Goal: Book appointment/travel/reservation

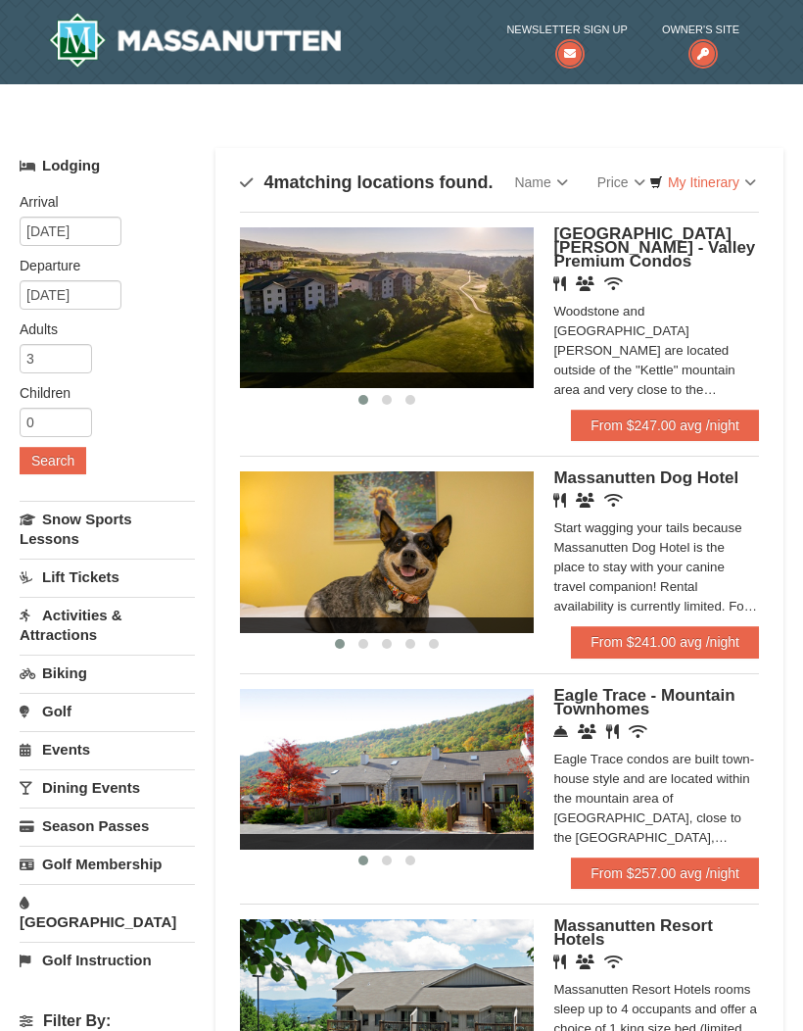
click at [614, 475] on span "Massanutten Dog Hotel" at bounding box center [645, 477] width 185 height 19
click at [666, 414] on link "From $247.00 avg /night" at bounding box center [665, 424] width 188 height 31
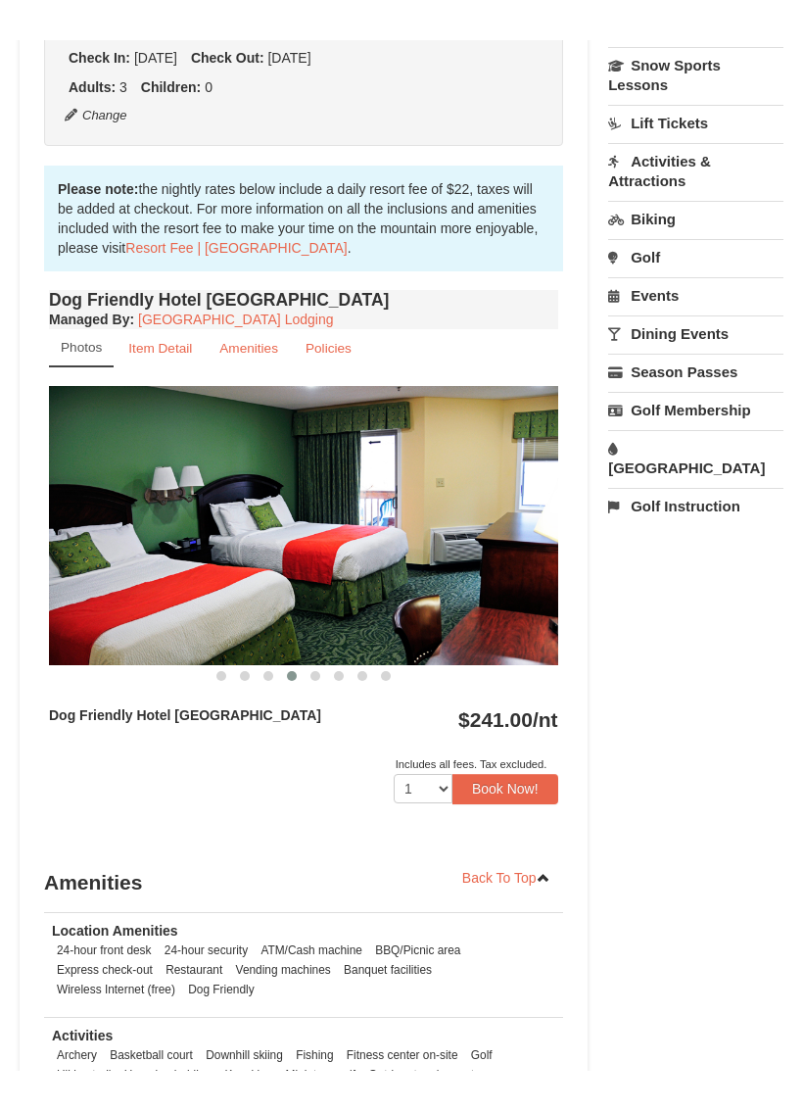
scroll to position [456, 0]
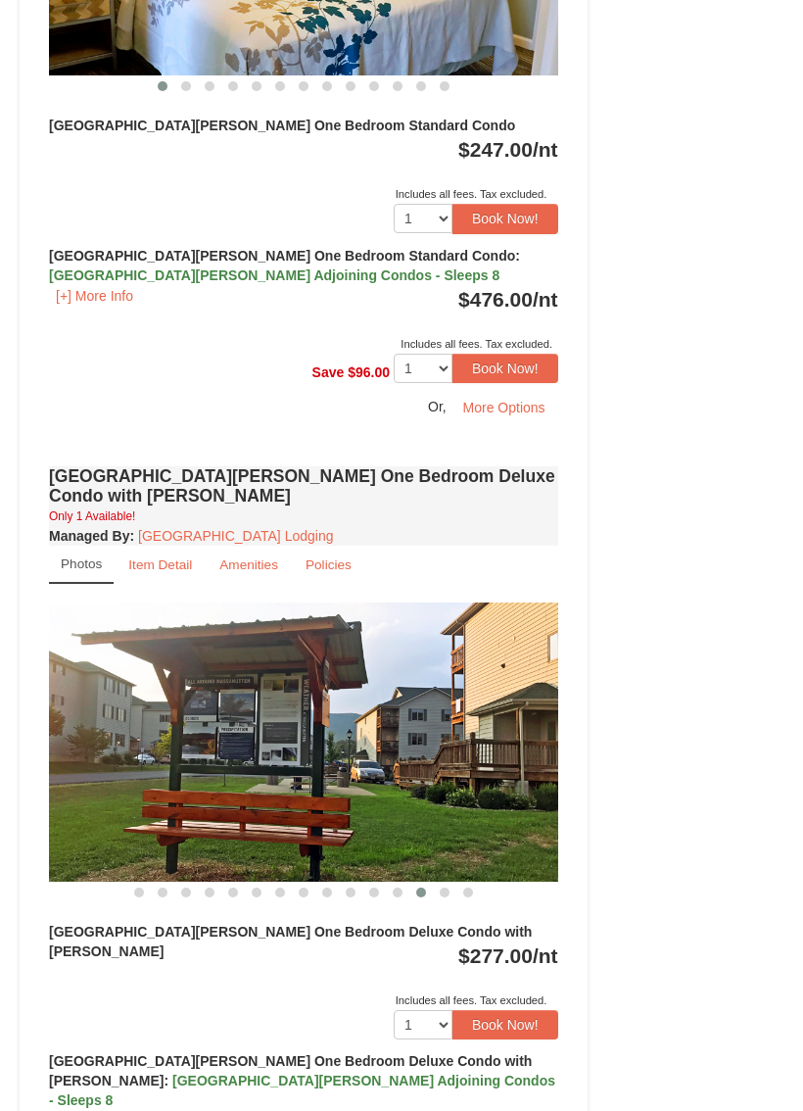
scroll to position [1121, 0]
click at [336, 557] on small "Policies" at bounding box center [329, 564] width 46 height 15
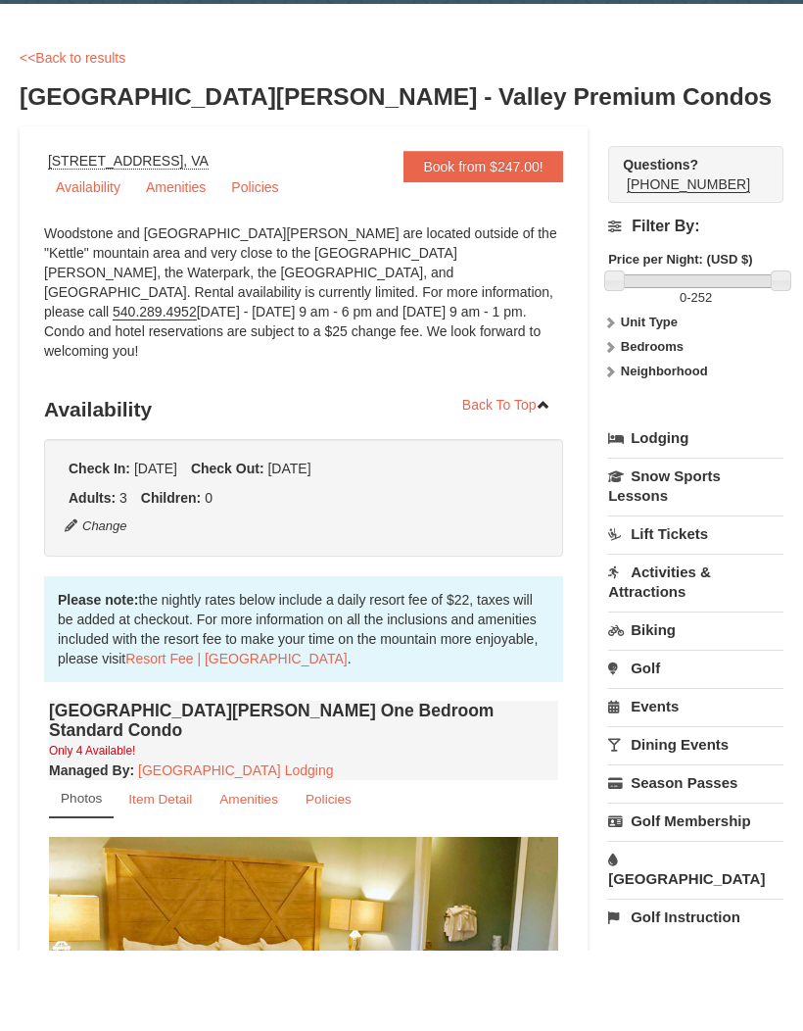
scroll to position [80, 0]
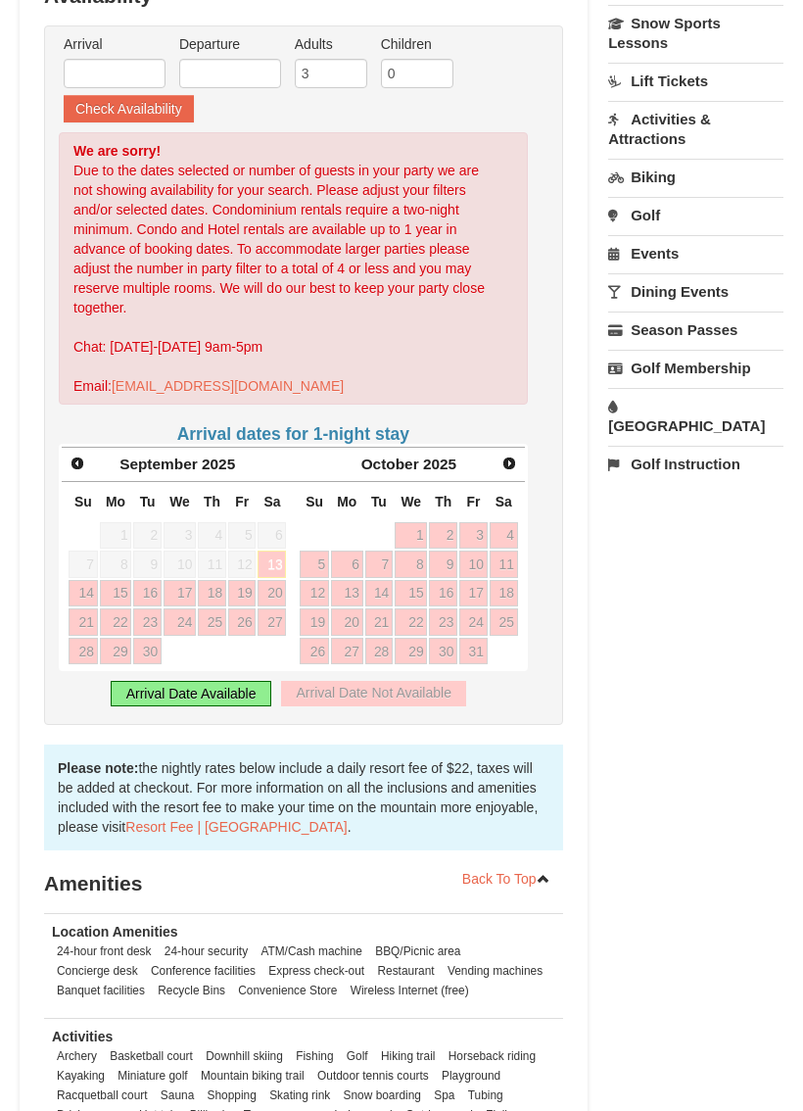
scroll to position [513, 0]
click at [513, 467] on span "Next" at bounding box center [510, 464] width 16 height 16
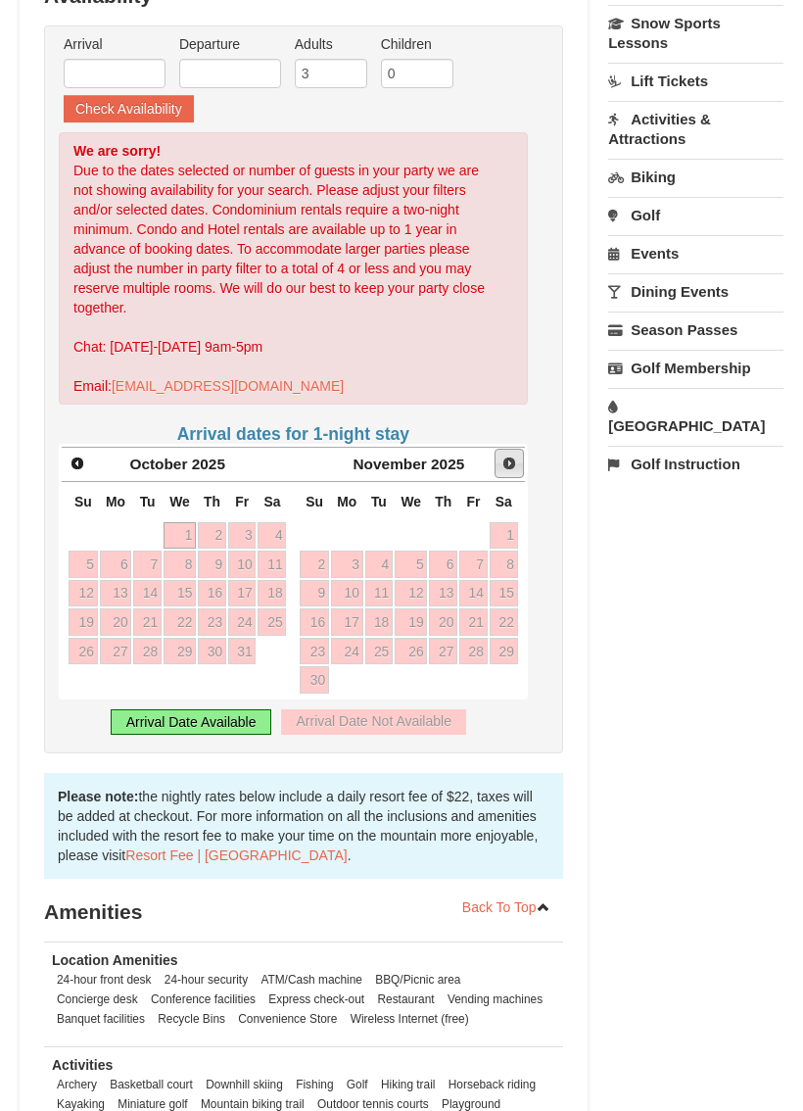
click at [512, 463] on span "Next" at bounding box center [510, 464] width 16 height 16
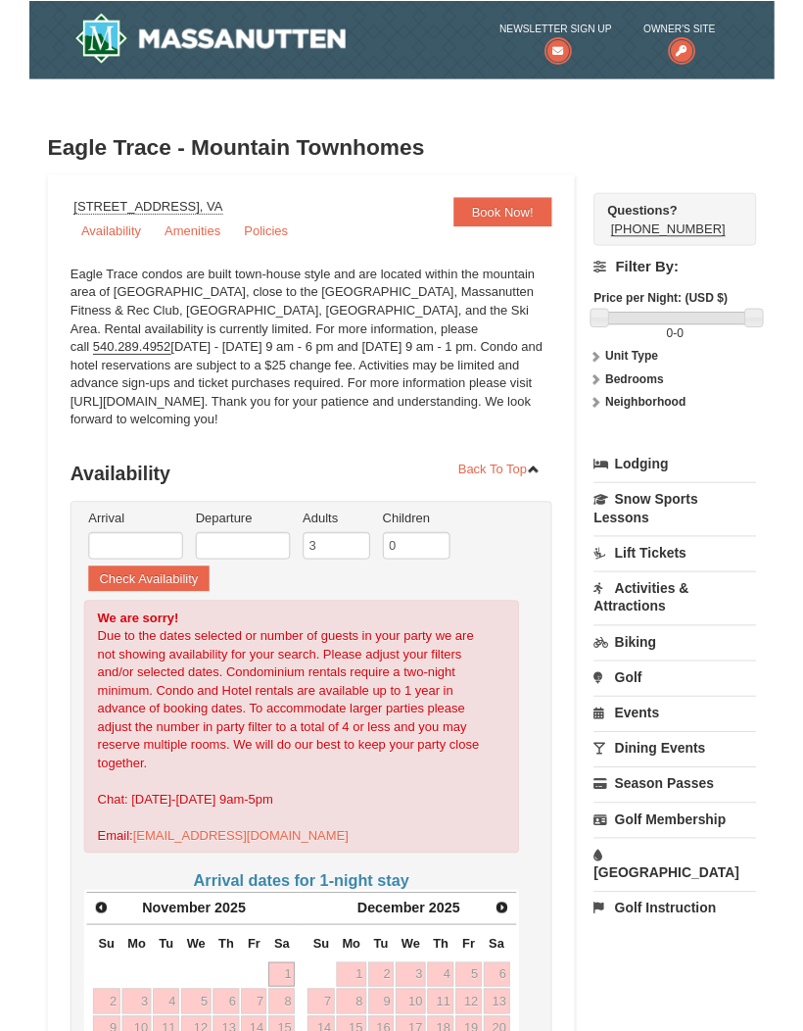
scroll to position [80, 0]
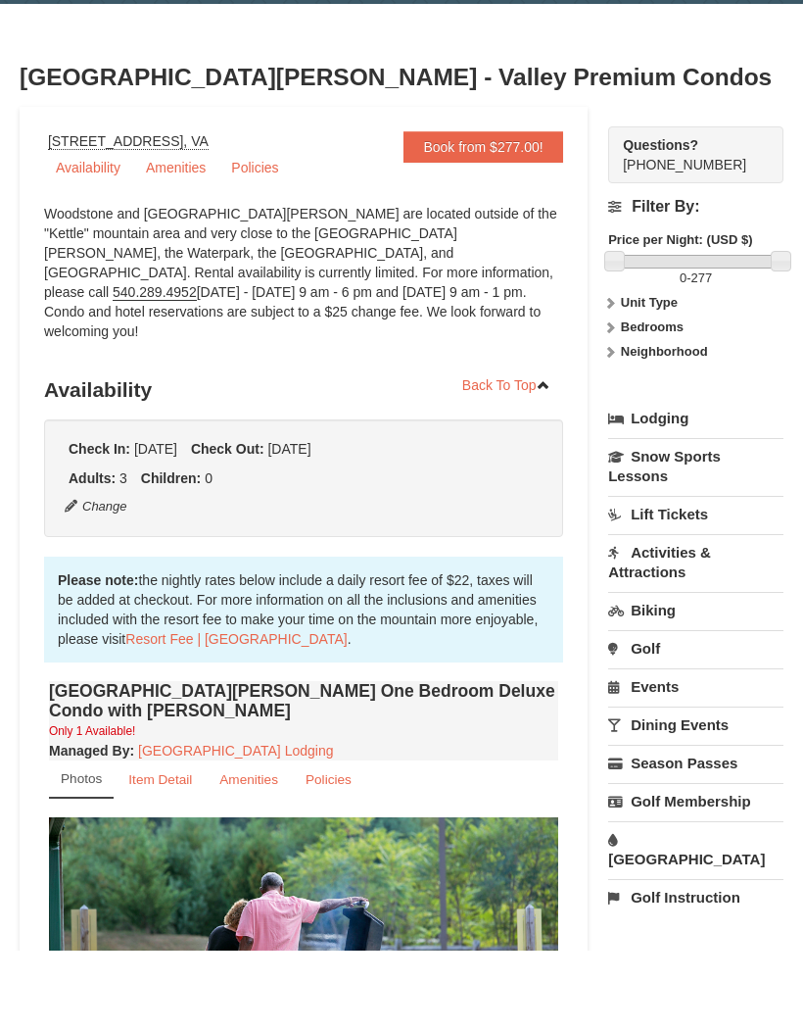
scroll to position [80, 0]
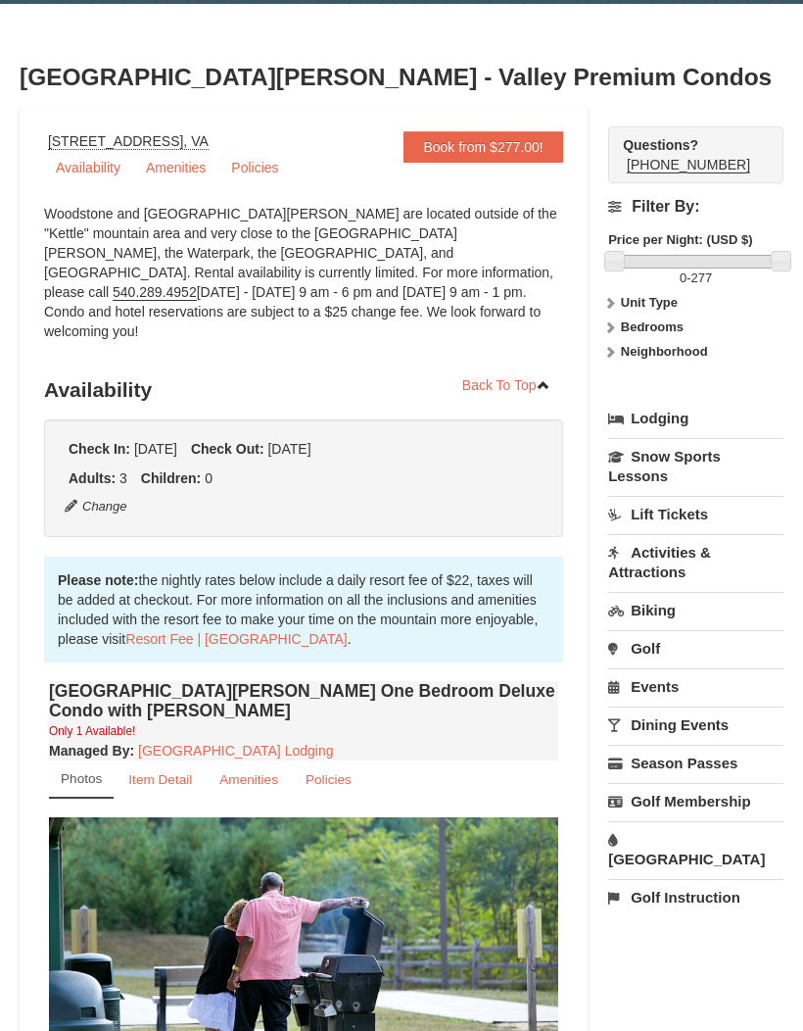
click at [682, 724] on link "Dining Events" at bounding box center [695, 724] width 175 height 36
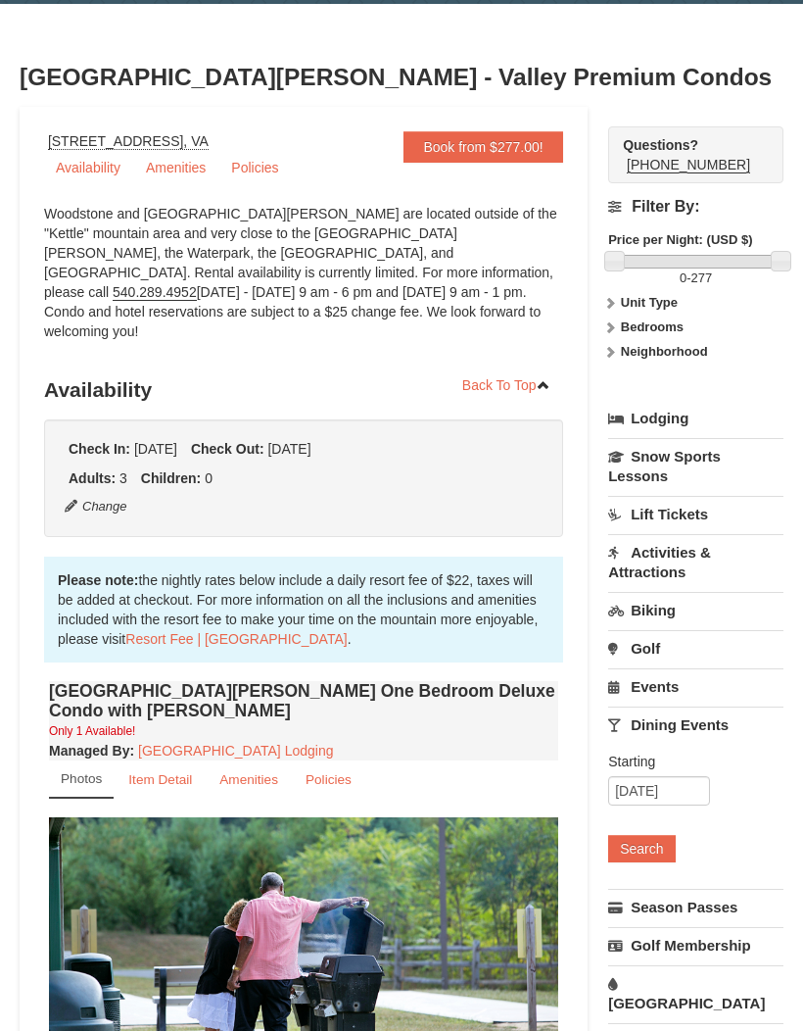
click at [644, 847] on button "Search" at bounding box center [641, 848] width 67 height 27
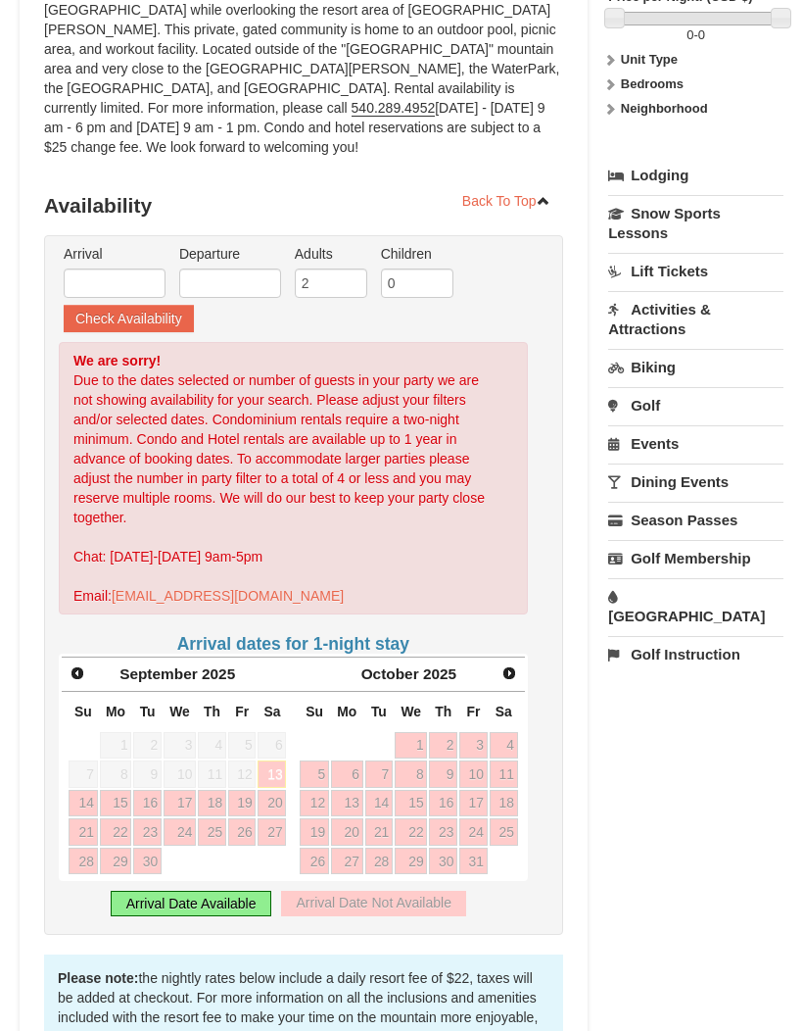
scroll to position [320, 0]
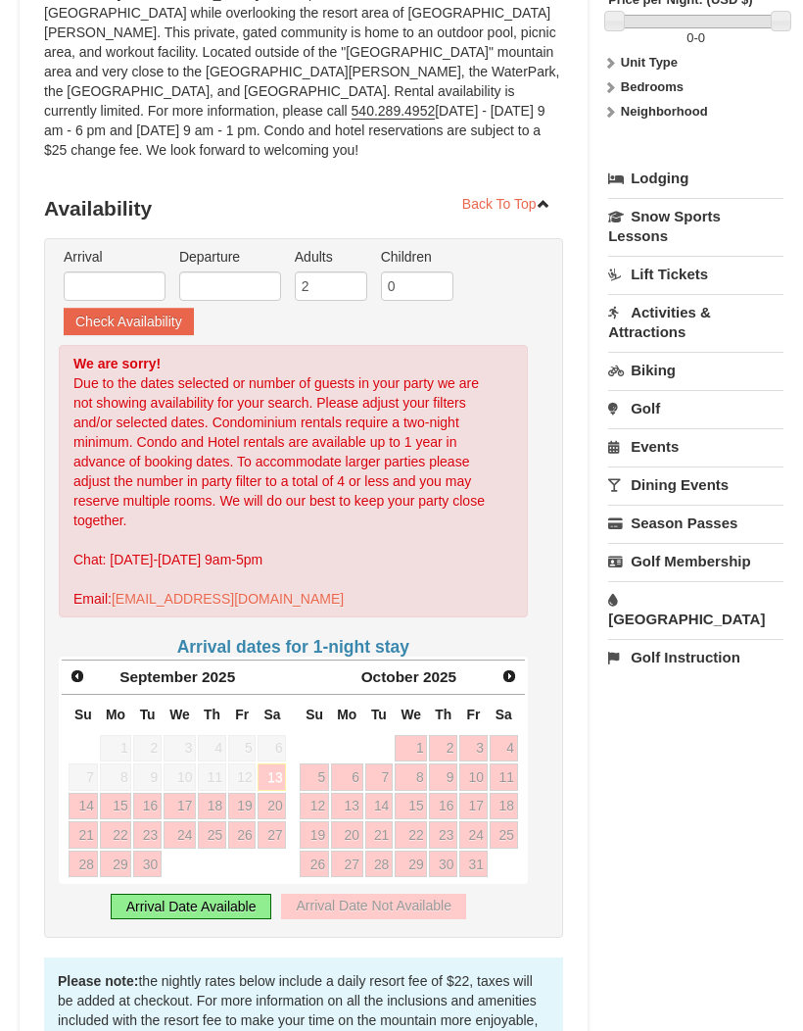
click at [506, 668] on span "Next" at bounding box center [510, 676] width 16 height 16
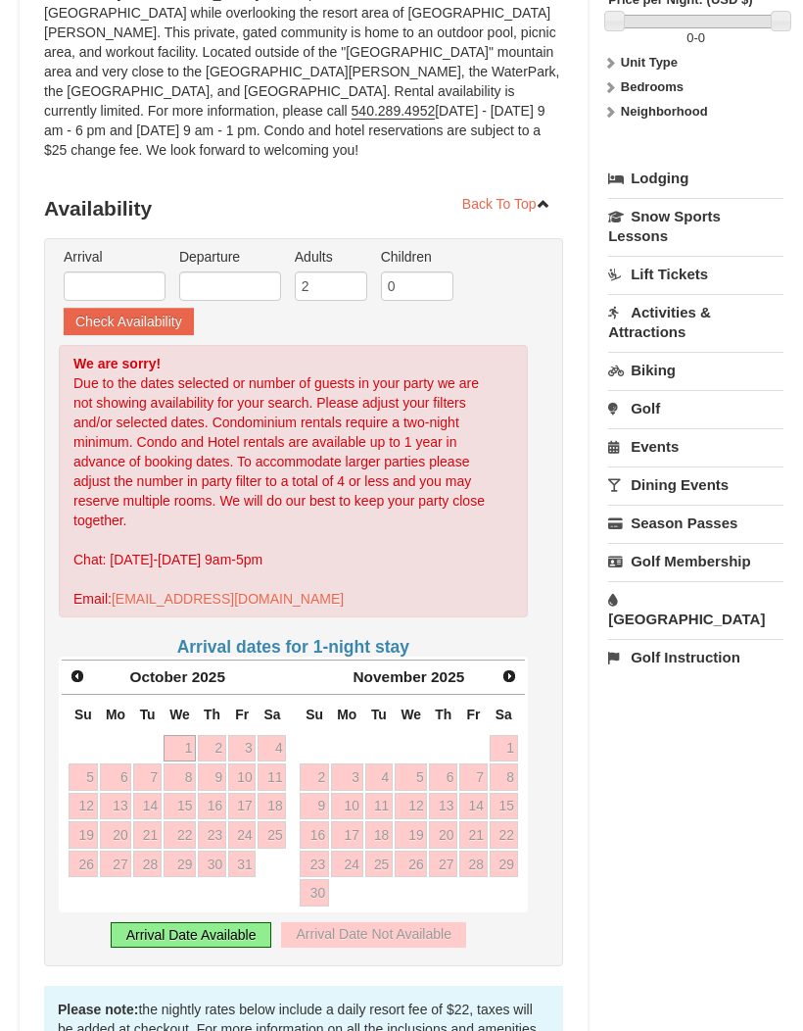
click at [512, 668] on span "Next" at bounding box center [510, 676] width 16 height 16
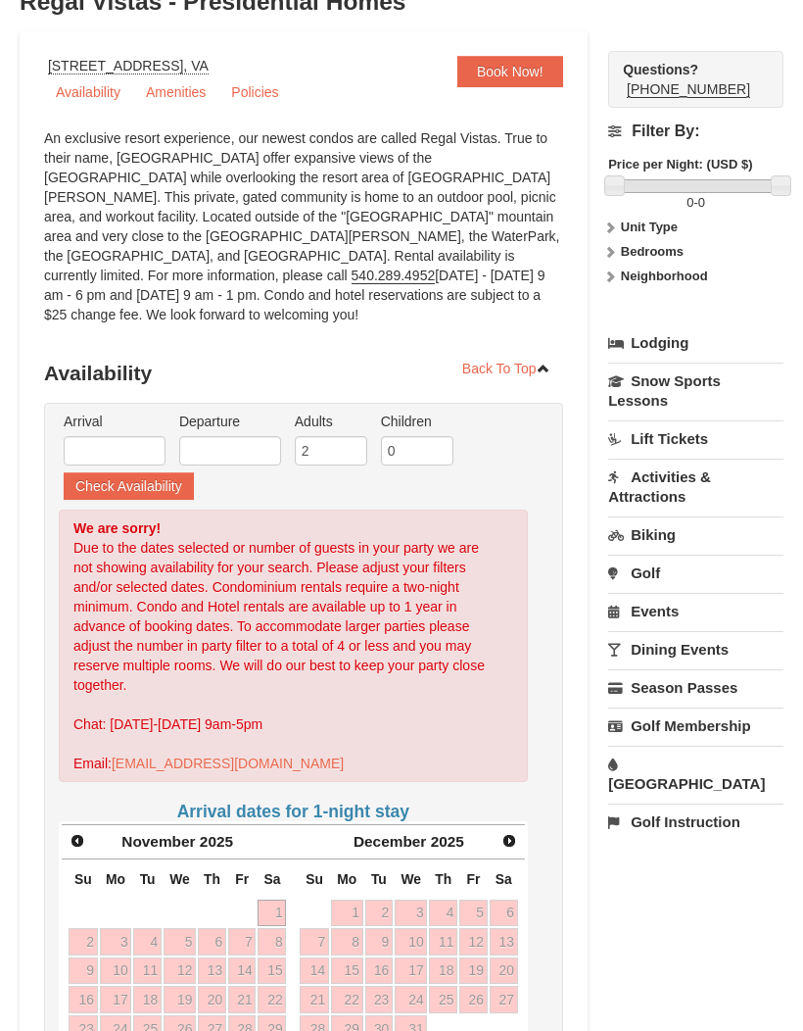
scroll to position [0, 0]
